Goal: Browse casually

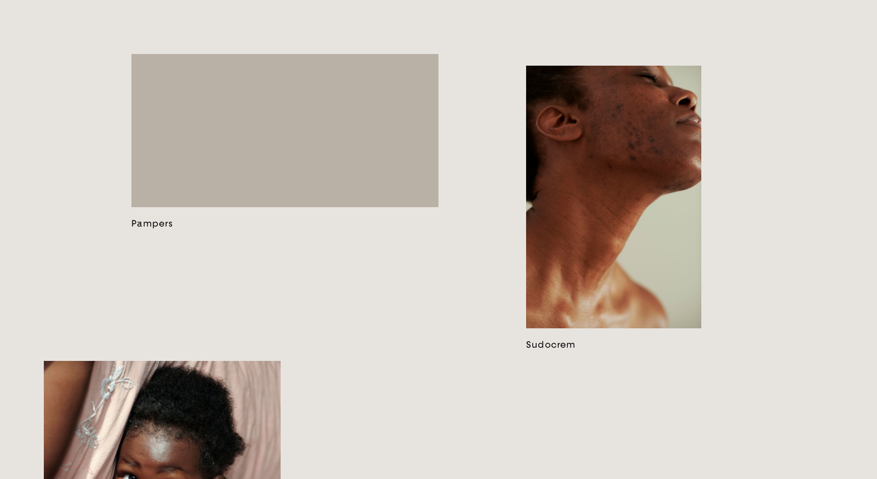
scroll to position [989, 0]
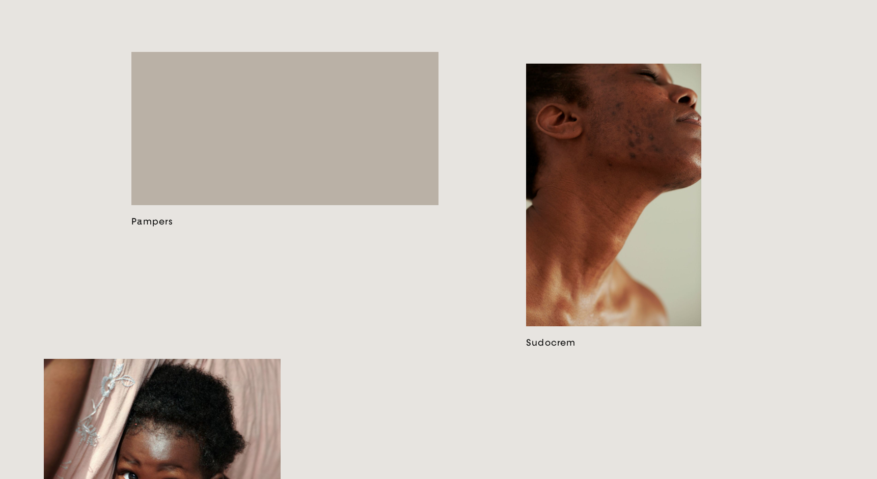
click at [660, 180] on link at bounding box center [613, 206] width 175 height 285
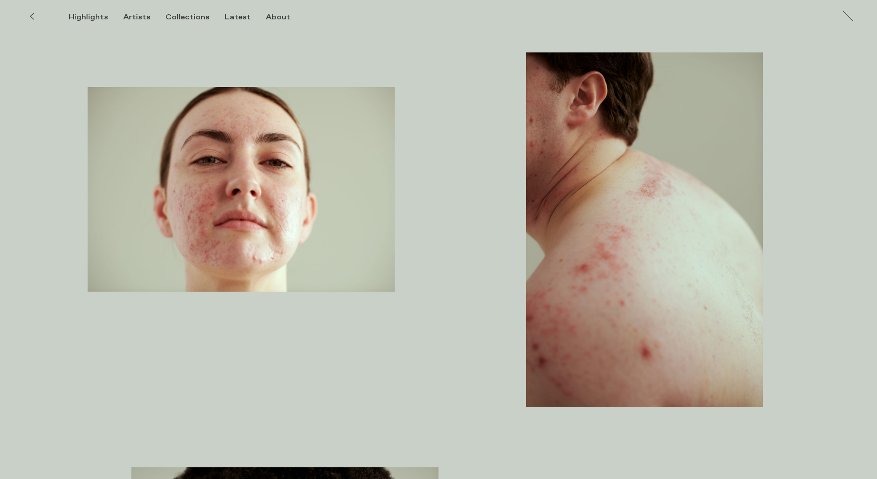
scroll to position [1521, 0]
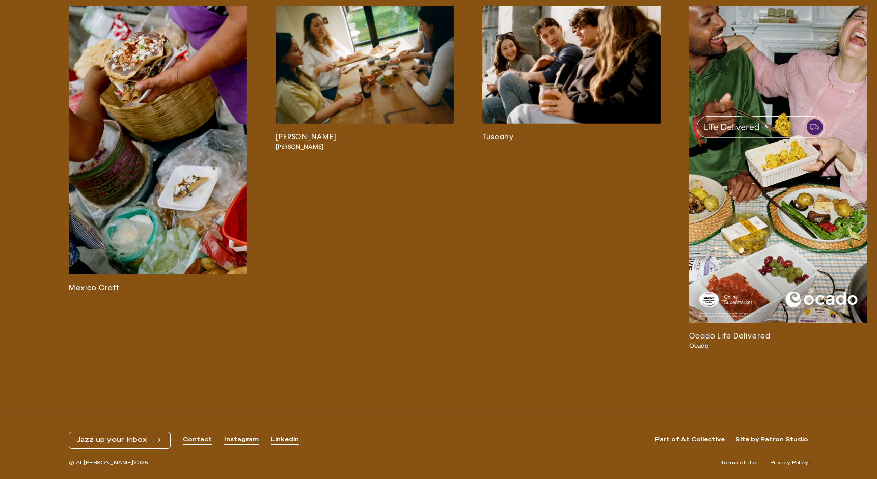
scroll to position [2664, 0]
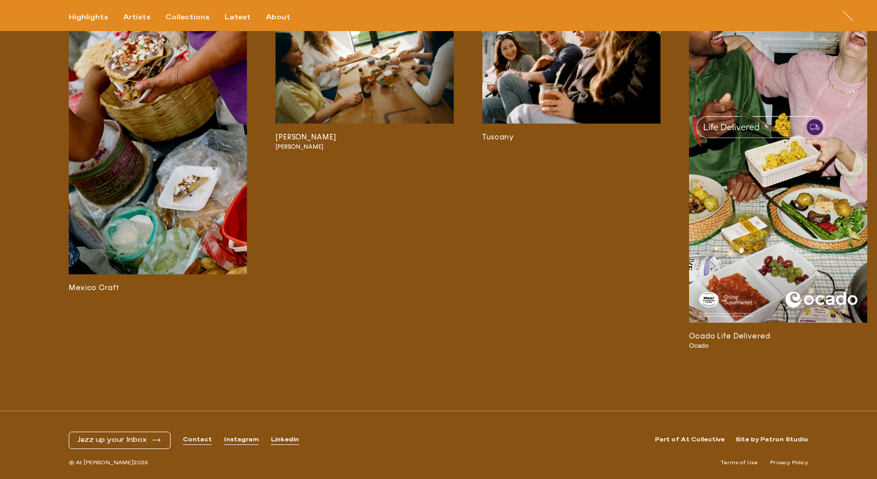
click at [840, 217] on img at bounding box center [778, 164] width 178 height 317
